Goal: Information Seeking & Learning: Check status

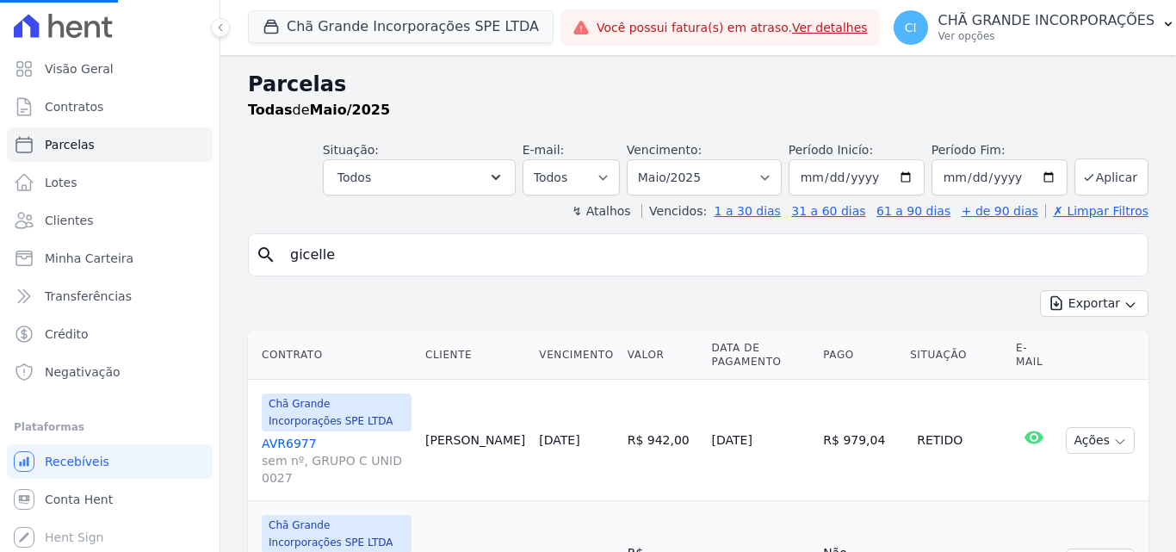
select select
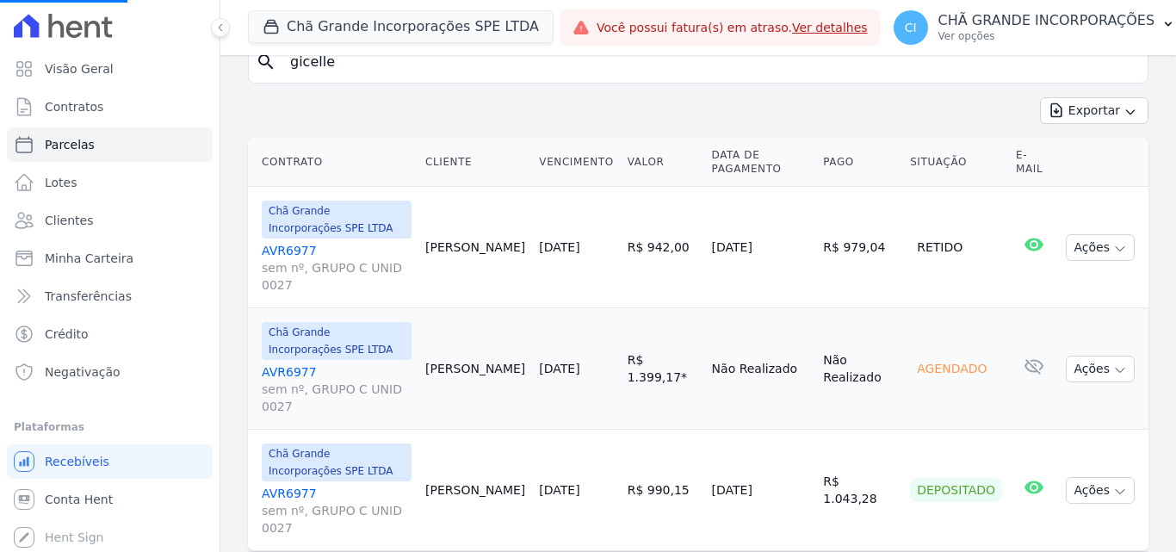
scroll to position [107, 0]
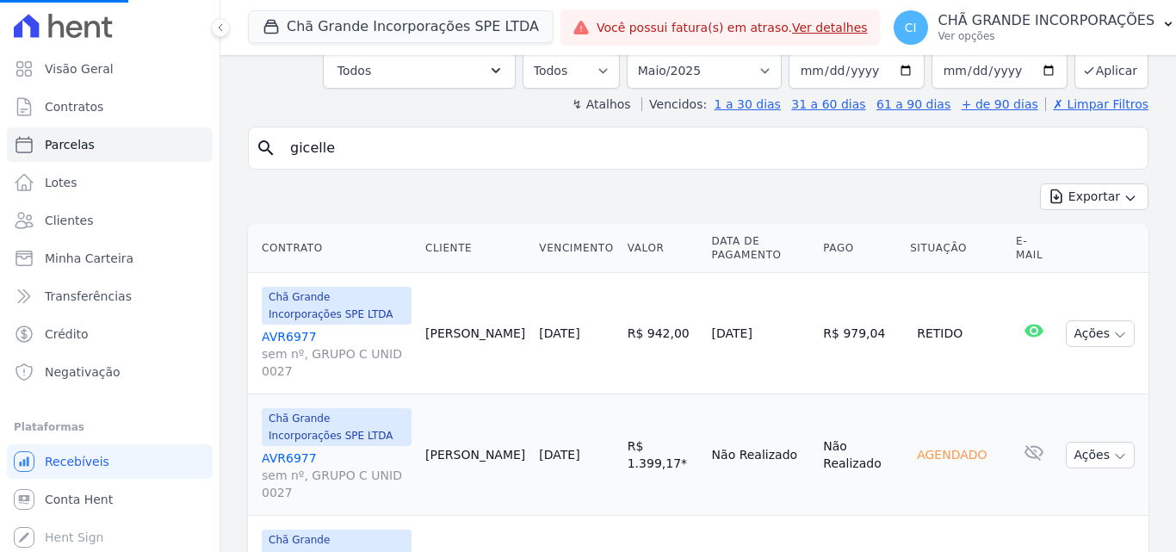
select select
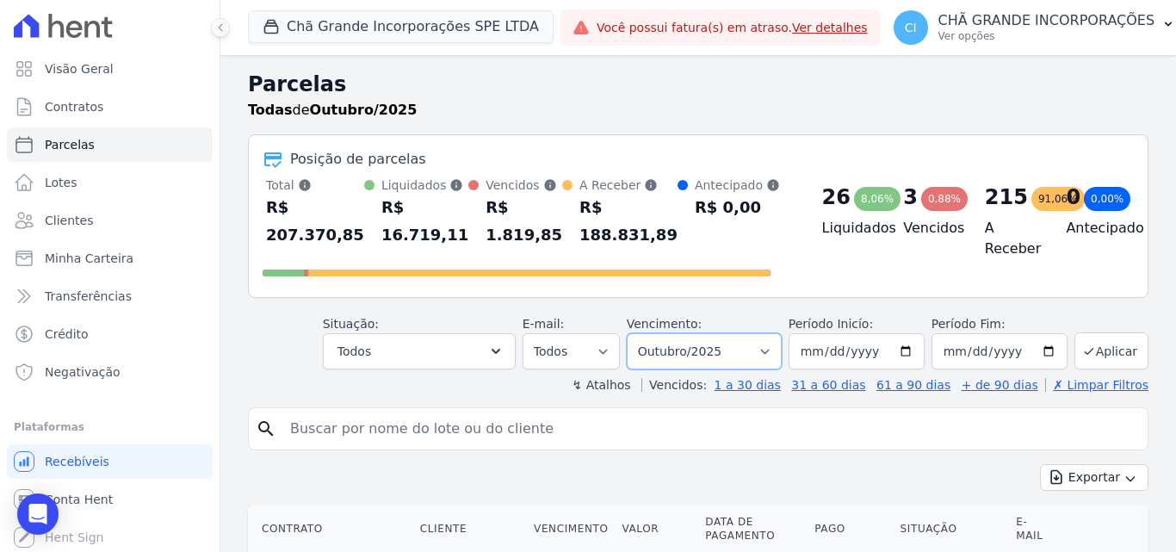
click at [723, 357] on select "Filtrar por período ──────── Todos os meses Outubro/2019 Novembro/2019 Dezembro…" at bounding box center [704, 351] width 155 height 36
drag, startPoint x: 493, startPoint y: 393, endPoint x: 473, endPoint y: 408, distance: 25.2
click at [475, 432] on input "search" at bounding box center [710, 429] width 861 height 34
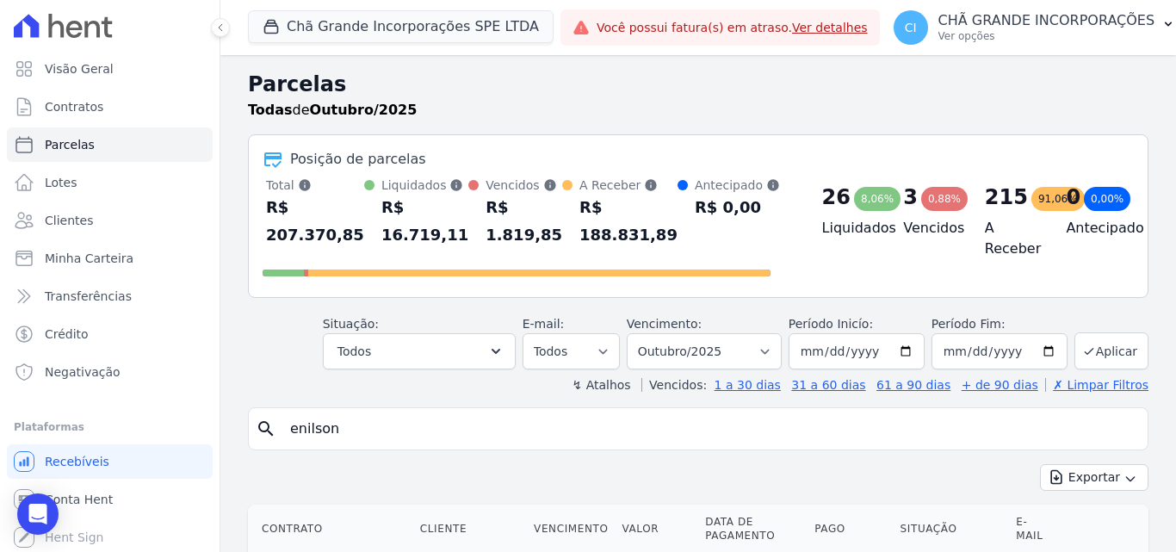
type input "enilson"
select select
